Goal: Navigation & Orientation: Understand site structure

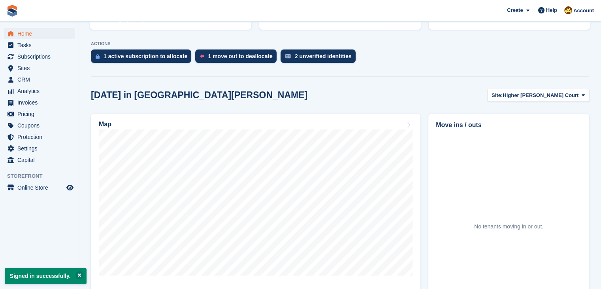
scroll to position [237, 0]
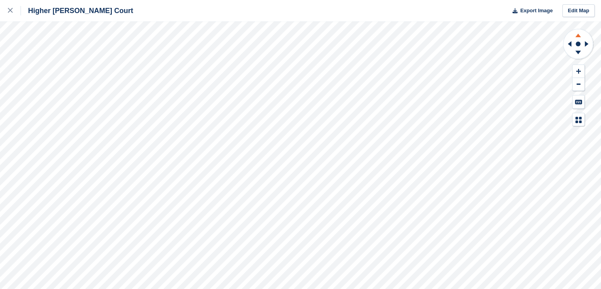
click at [579, 34] on icon at bounding box center [578, 34] width 21 height 10
click at [579, 52] on icon at bounding box center [579, 53] width 6 height 4
click at [571, 45] on icon at bounding box center [570, 44] width 4 height 6
click at [578, 36] on icon at bounding box center [579, 36] width 6 height 4
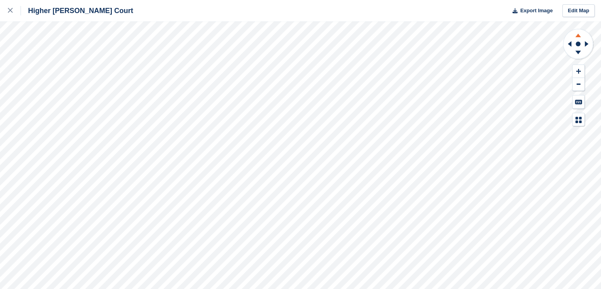
click at [578, 36] on icon at bounding box center [579, 36] width 6 height 4
click at [566, 43] on icon at bounding box center [569, 44] width 10 height 21
click at [567, 42] on icon at bounding box center [569, 44] width 10 height 21
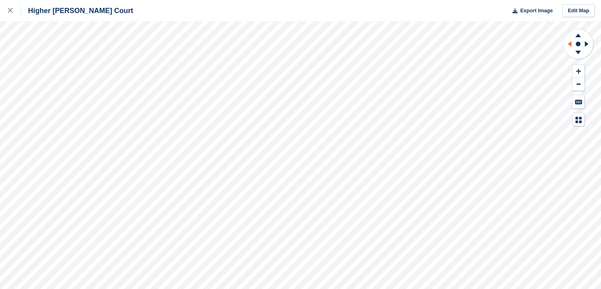
click at [567, 42] on icon at bounding box center [569, 44] width 10 height 21
click at [577, 35] on icon at bounding box center [578, 34] width 21 height 10
click at [581, 52] on icon at bounding box center [578, 54] width 21 height 10
click at [580, 34] on icon at bounding box center [578, 34] width 21 height 10
click at [577, 53] on icon at bounding box center [578, 54] width 21 height 10
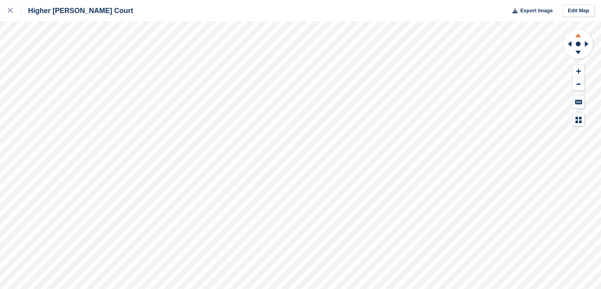
click at [577, 36] on icon at bounding box center [579, 36] width 6 height 4
click at [11, 8] on icon at bounding box center [10, 10] width 5 height 5
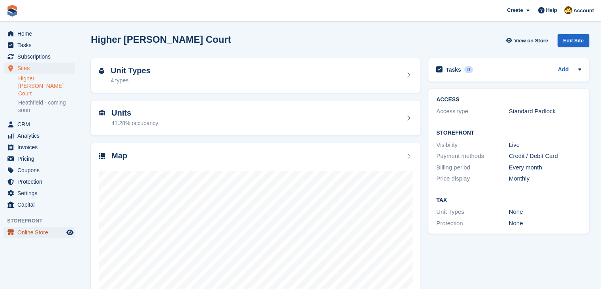
click at [63, 226] on span "Online Store" at bounding box center [40, 231] width 47 height 11
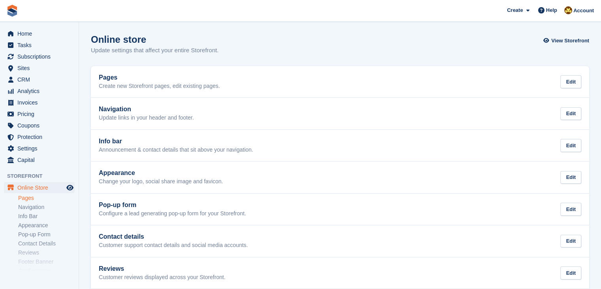
click at [30, 198] on link "Pages" at bounding box center [46, 198] width 57 height 8
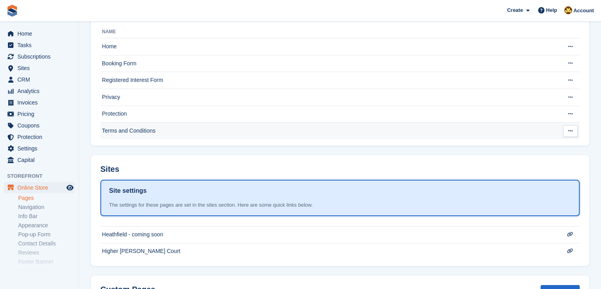
scroll to position [130, 0]
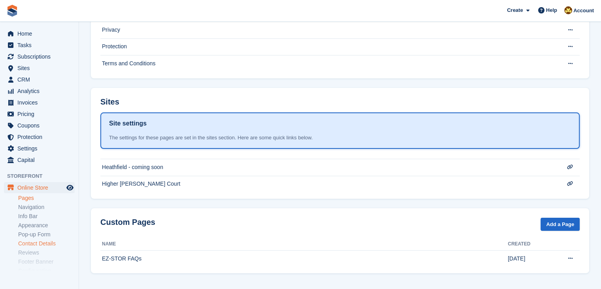
click at [33, 243] on link "Contact Details" at bounding box center [46, 244] width 57 height 8
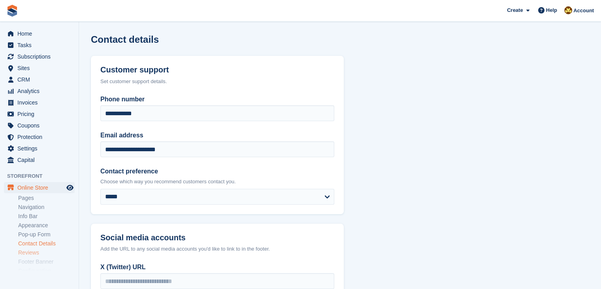
click at [30, 253] on link "Reviews" at bounding box center [46, 253] width 57 height 8
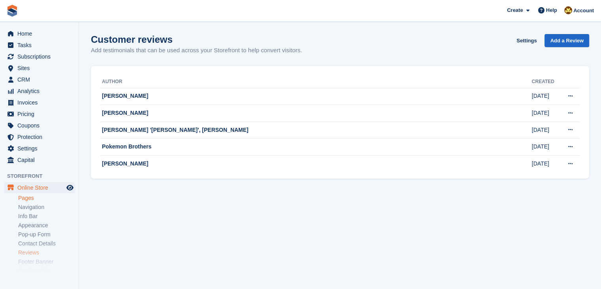
click at [28, 200] on link "Pages" at bounding box center [46, 198] width 57 height 8
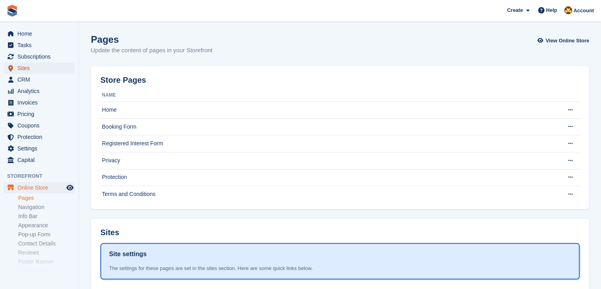
click at [39, 69] on span "Sites" at bounding box center [40, 67] width 47 height 11
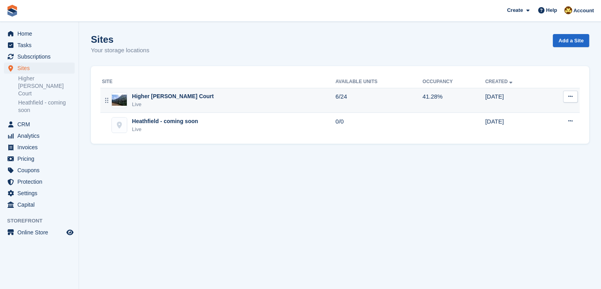
click at [157, 100] on div "Higher [PERSON_NAME] Court" at bounding box center [173, 96] width 82 height 8
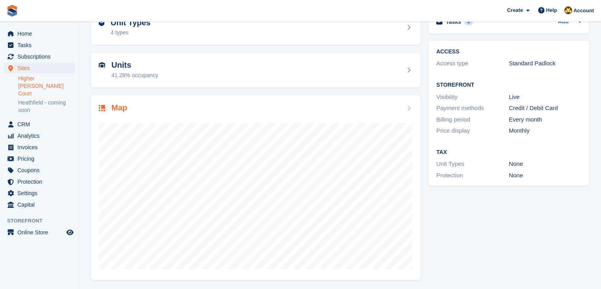
scroll to position [49, 0]
click at [226, 29] on div "Unit Types 4 types" at bounding box center [256, 26] width 314 height 19
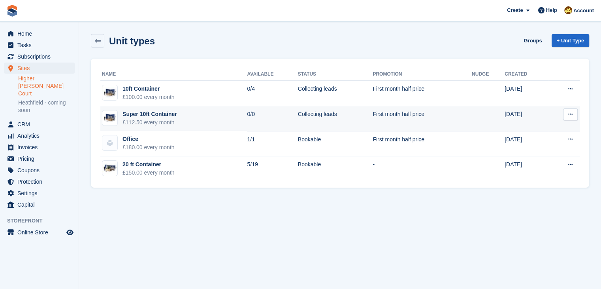
click at [573, 114] on button at bounding box center [570, 114] width 15 height 12
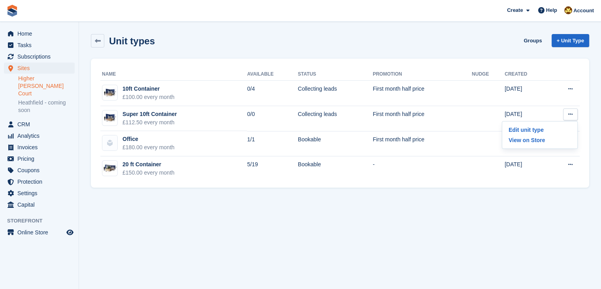
click at [183, 218] on section "Unit types Groups + Unit Type Name Available Status Promotion Nudge Created 10f…" at bounding box center [340, 144] width 522 height 289
click at [27, 119] on span "CRM" at bounding box center [40, 124] width 47 height 11
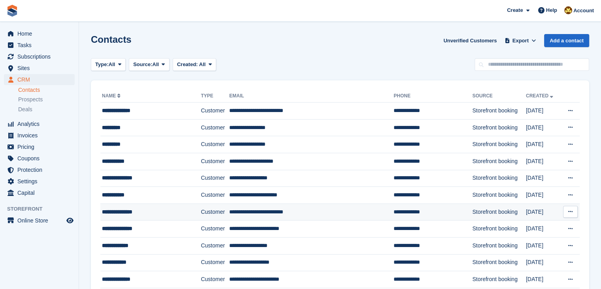
click at [576, 211] on button at bounding box center [570, 212] width 15 height 12
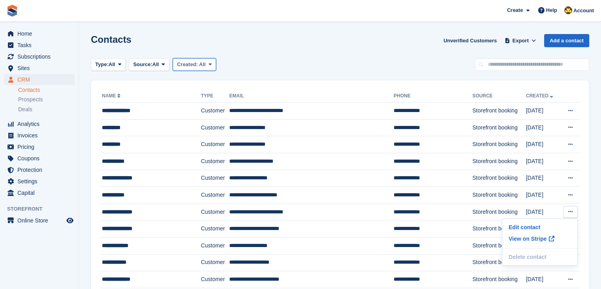
click at [207, 64] on span at bounding box center [210, 64] width 6 height 6
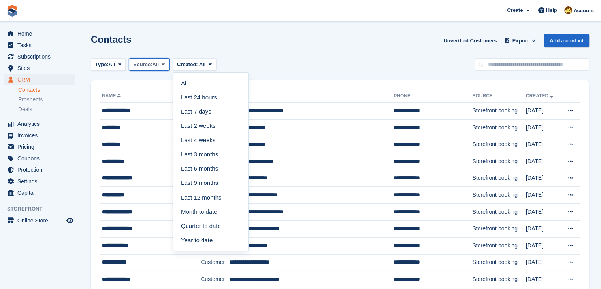
click at [158, 64] on span "All" at bounding box center [156, 64] width 7 height 8
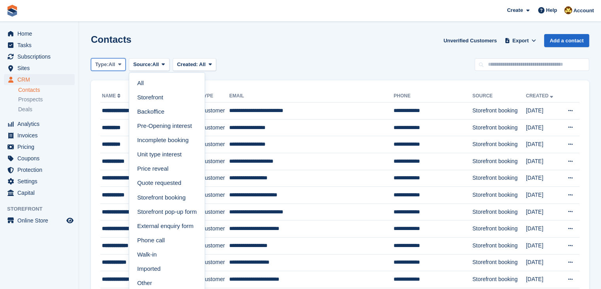
click at [121, 64] on icon at bounding box center [119, 64] width 3 height 5
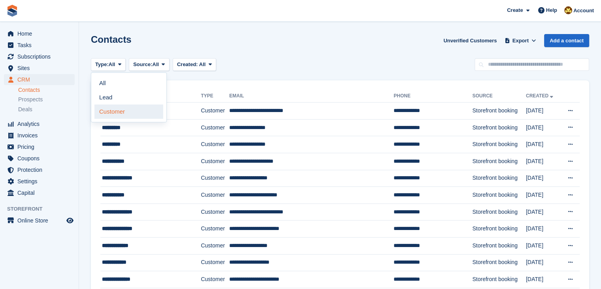
click at [116, 108] on link "Customer" at bounding box center [128, 111] width 69 height 14
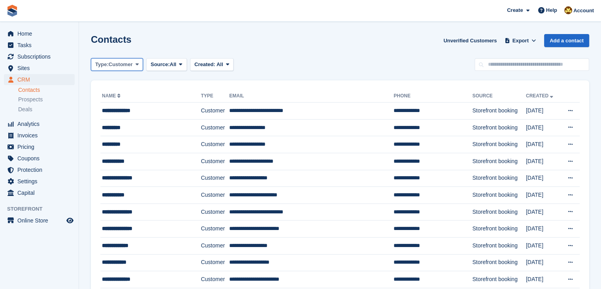
click at [138, 66] on icon at bounding box center [137, 64] width 3 height 5
click at [122, 95] on link "Lead" at bounding box center [128, 97] width 69 height 14
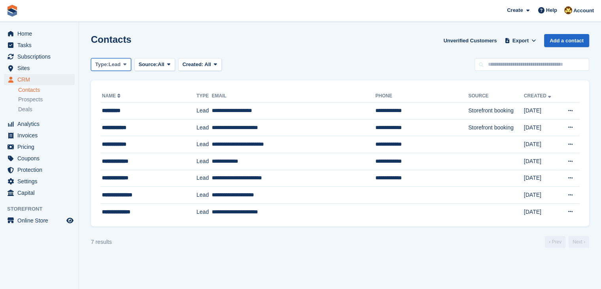
click at [125, 64] on icon at bounding box center [124, 64] width 3 height 5
click at [117, 79] on link "All" at bounding box center [128, 83] width 69 height 14
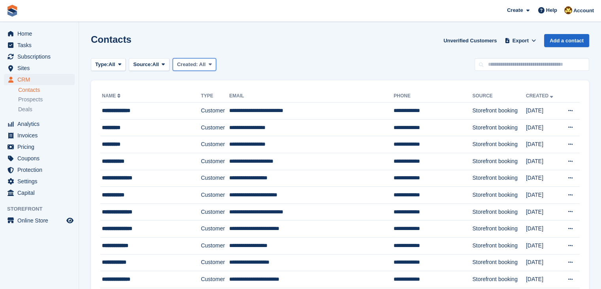
click at [202, 65] on span "All" at bounding box center [202, 64] width 7 height 6
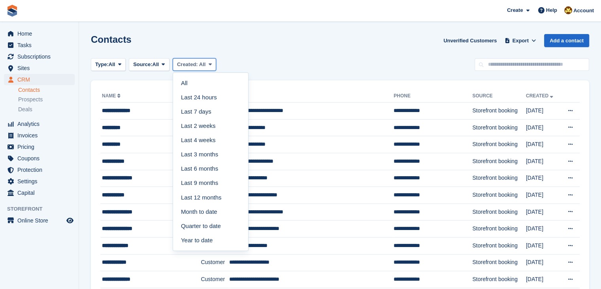
click at [202, 65] on span "All" at bounding box center [202, 64] width 7 height 6
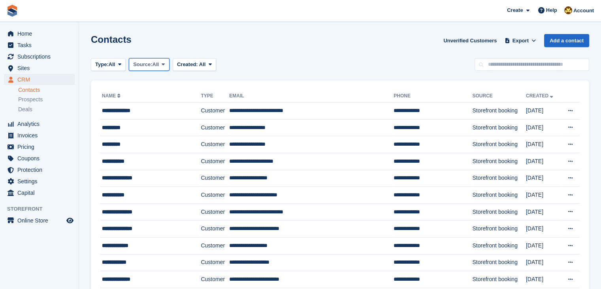
click at [169, 64] on button "Source: All" at bounding box center [149, 64] width 41 height 13
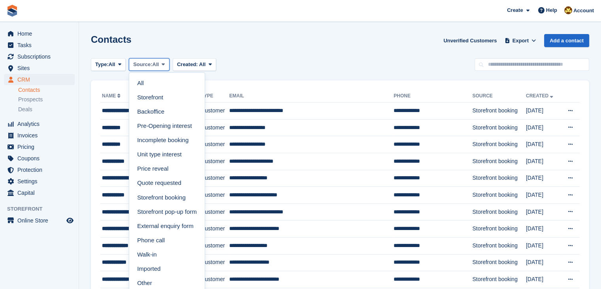
click at [163, 62] on span at bounding box center [163, 64] width 6 height 6
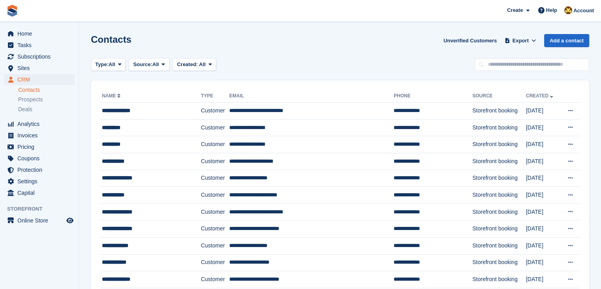
click at [248, 57] on section "Contacts Unverified Customers Export Export Contacts Export a CSV of all Contac…" at bounding box center [340, 230] width 522 height 461
click at [45, 99] on div "Prospects" at bounding box center [46, 100] width 57 height 8
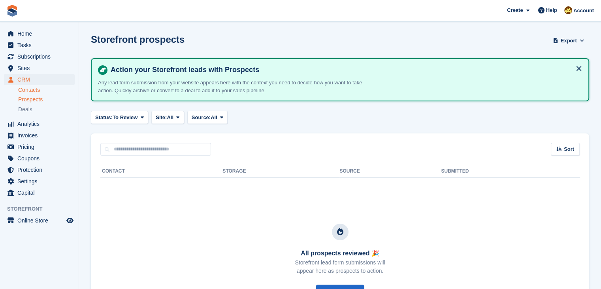
click at [32, 92] on link "Contacts" at bounding box center [46, 90] width 57 height 8
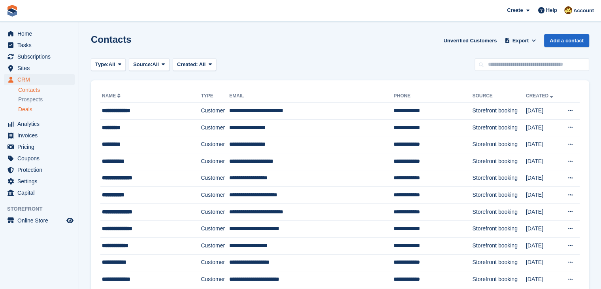
click at [21, 109] on span "Deals" at bounding box center [25, 110] width 14 height 8
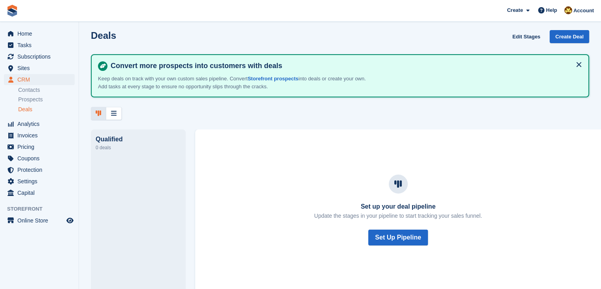
scroll to position [5, 0]
